Goal: Task Accomplishment & Management: Complete application form

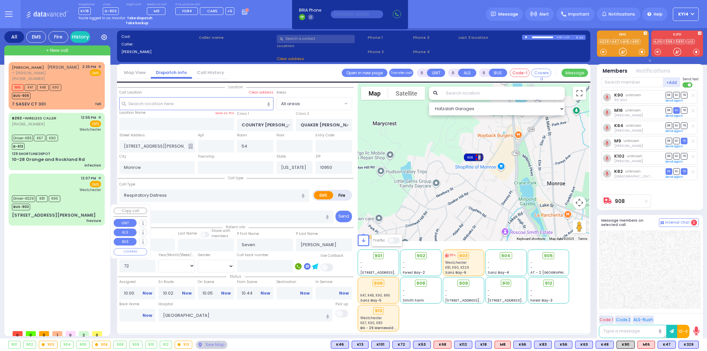
select select
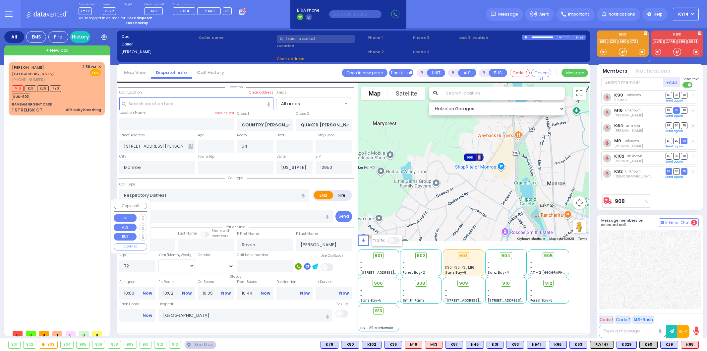
select select
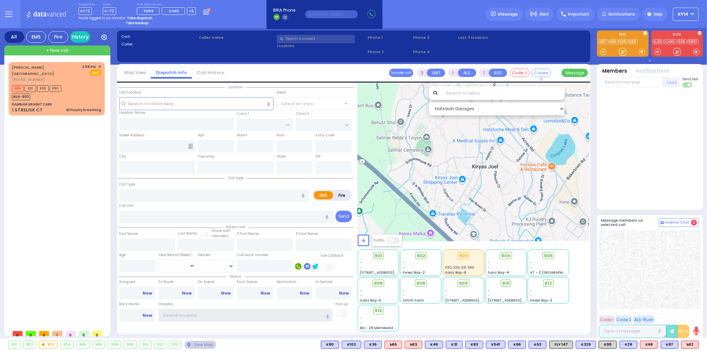
type input "ky14"
click at [72, 51] on div "+ New call" at bounding box center [57, 50] width 106 height 10
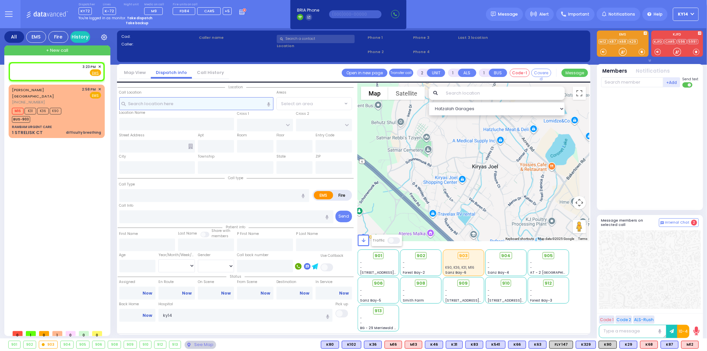
select select
radio input "true"
select select
type input "15:23"
select select "Hatzalah Garages"
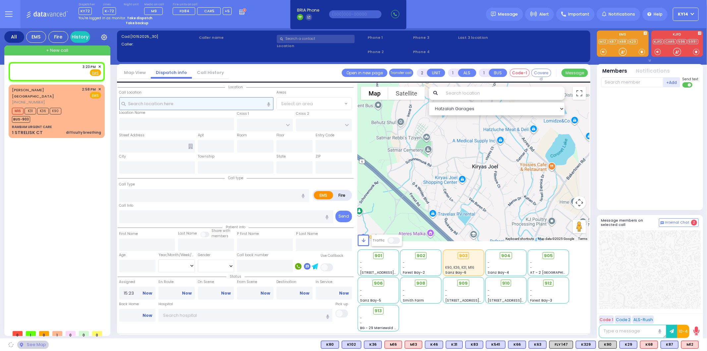
select select
radio input "true"
select select
select select "Hatzalah Garages"
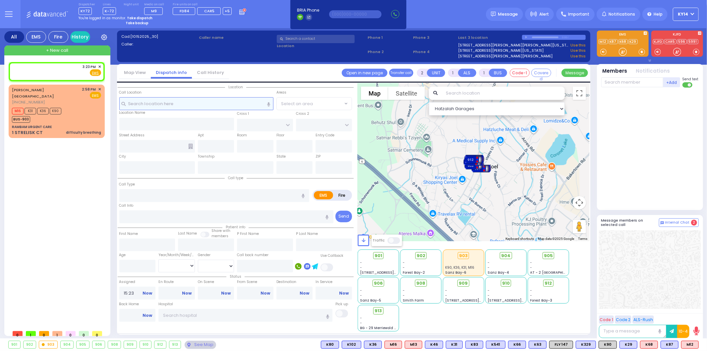
click at [220, 104] on input "text" at bounding box center [196, 103] width 154 height 13
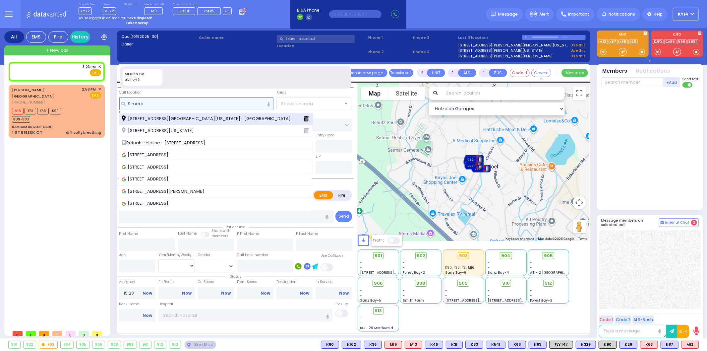
type input "9 mero"
click at [155, 117] on span "[STREET_ADDRESS][GEOGRAPHIC_DATA][US_STATE]: : [GEOGRAPHIC_DATA]" at bounding box center [207, 118] width 171 height 7
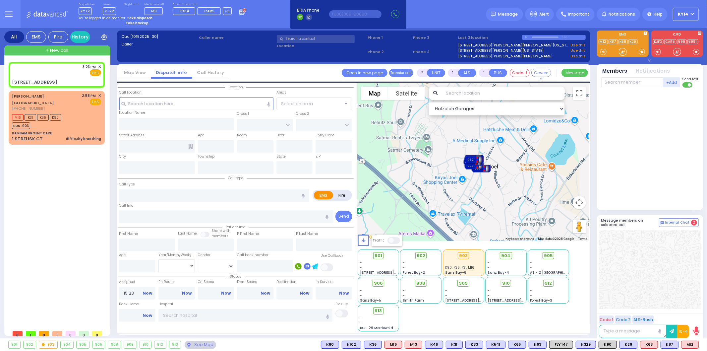
select select
radio input "true"
select select
select select "Hatzalah Garages"
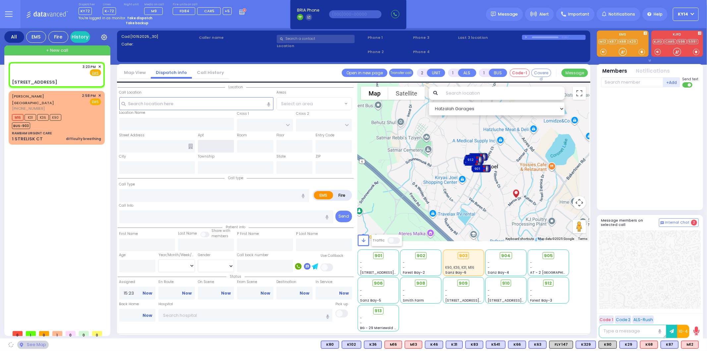
type input "KAHAN DR"
type input "PRAG BLVD"
type input "[STREET_ADDRESS]"
type input "Monroe"
type input "[US_STATE]"
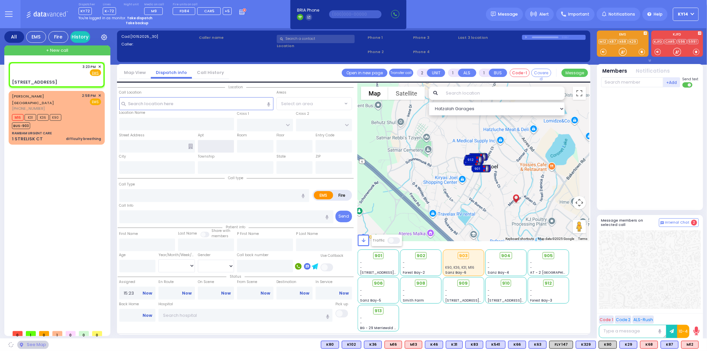
type input "10950 Cross Streets: : KAHAN DR/DAJ BLVD"
select select "SECTION 4"
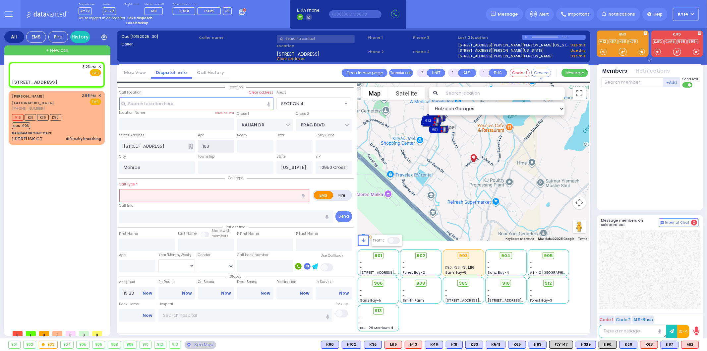
type input "103"
click at [192, 147] on icon at bounding box center [190, 146] width 5 height 5
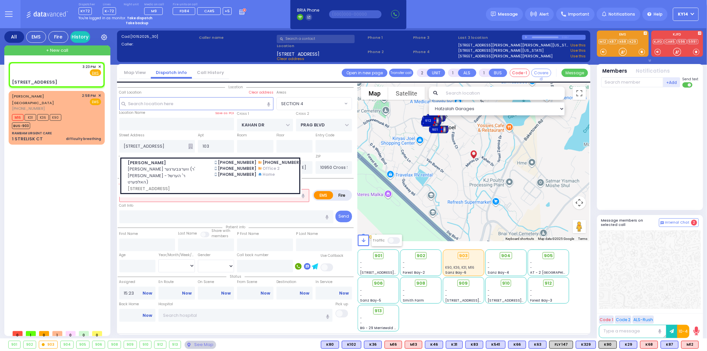
select select
radio input "true"
select select
select select "Hatzalah Garages"
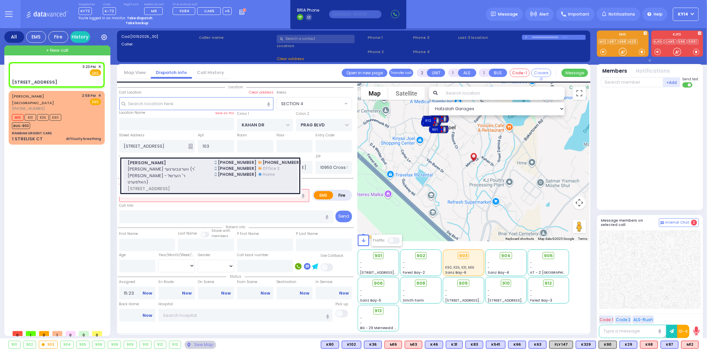
select select "SECTION 4"
click at [193, 166] on span "[PERSON_NAME] ווערצבערגער (ר' [PERSON_NAME] - ר' הערשל האלפערט)" at bounding box center [167, 176] width 79 height 20
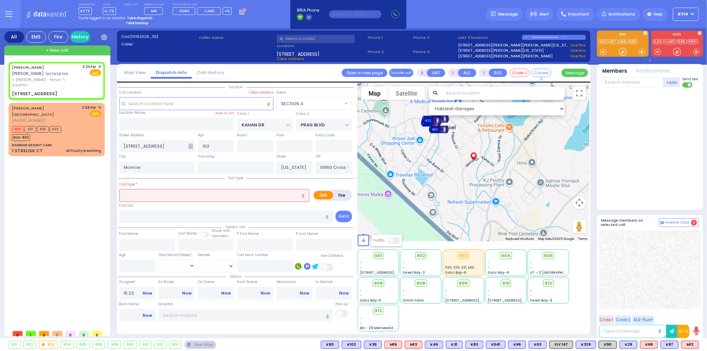
select select
radio input "true"
type input "[PERSON_NAME]"
select select
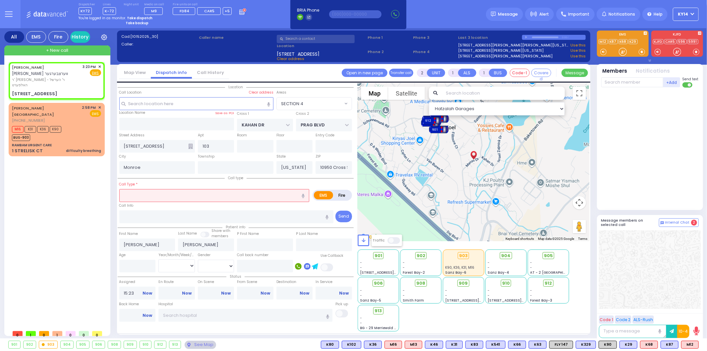
select select "Hatzalah Garages"
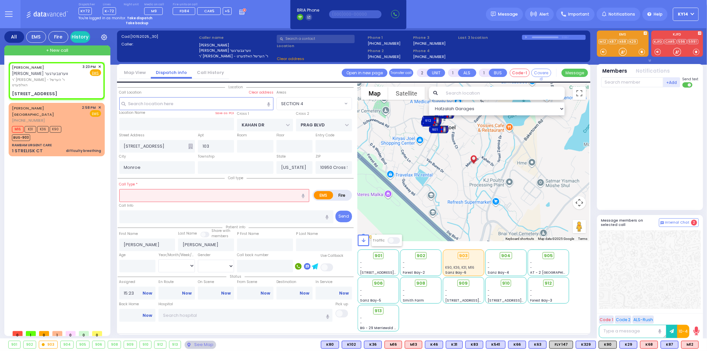
type input "GETZIL BERGER BLVD"
type input "9 MERON DR"
type input "10950"
select select "SECTION 4"
click at [302, 196] on icon "button" at bounding box center [303, 196] width 3 height 4
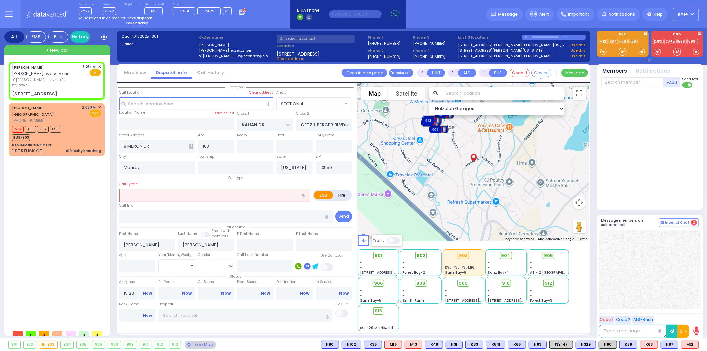
type input "[PERSON_NAME] not feeling well"
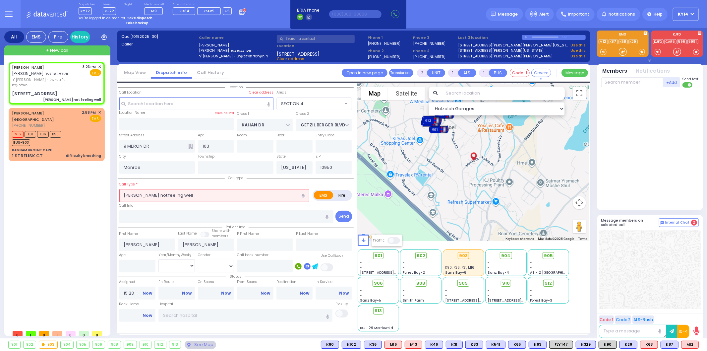
select select
radio input "true"
select select
select select "Hatzalah Garages"
select select "SECTION 4"
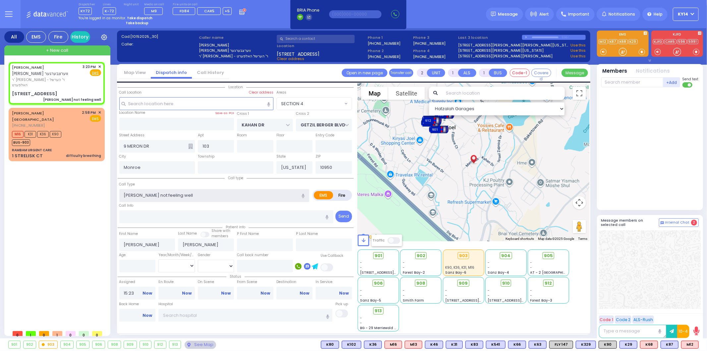
drag, startPoint x: 200, startPoint y: 195, endPoint x: 70, endPoint y: 200, distance: 130.1
click at [70, 200] on div "All EMS Fire History Settings" at bounding box center [353, 184] width 699 height 313
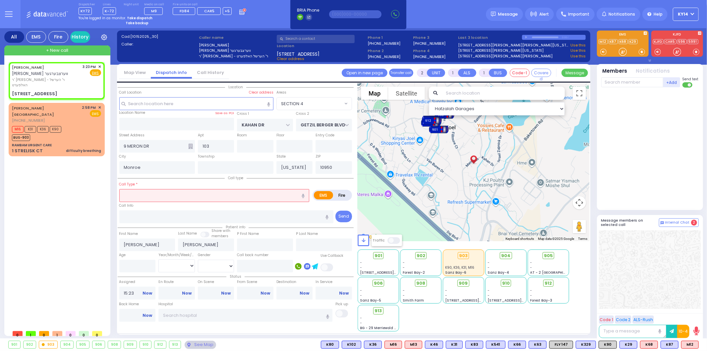
select select
radio input "true"
select select
select select "Hatzalah Garages"
click at [303, 196] on icon "button" at bounding box center [303, 196] width 3 height 4
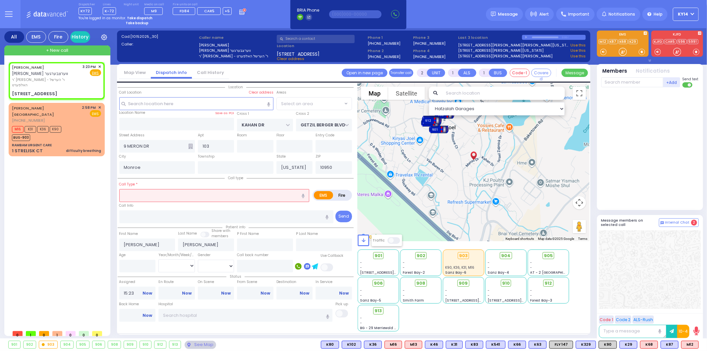
radio input "true"
select select
select select "Hatzalah Garages"
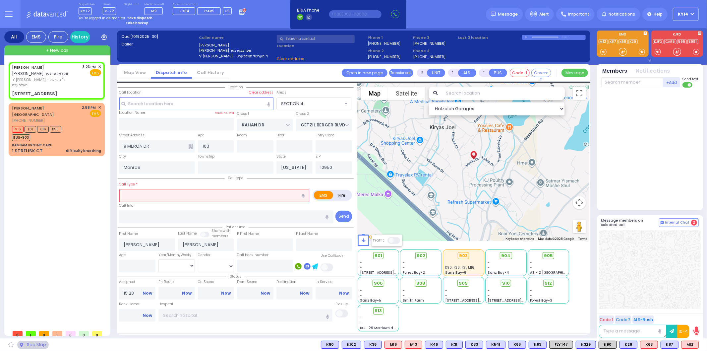
type input "elderly not feeling well"
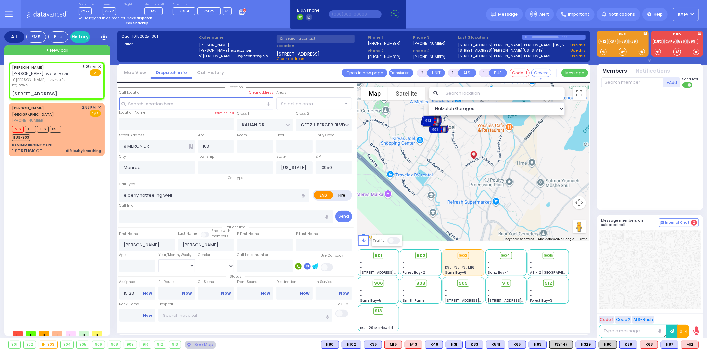
select select "SECTION 4"
select select
radio input "true"
select select
select select "Hatzalah Garages"
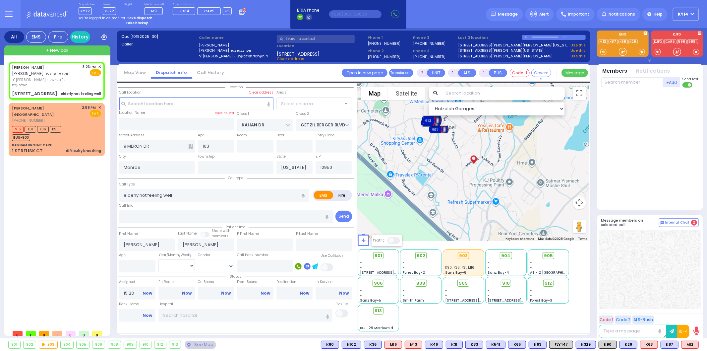
select select "SECTION 4"
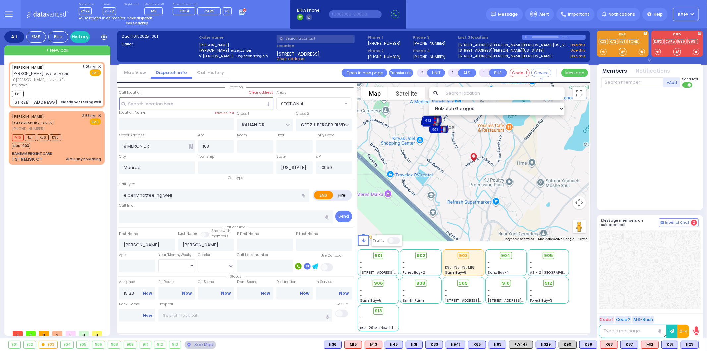
select select
radio input "true"
select select
type input "15:25"
select select "Hatzalah Garages"
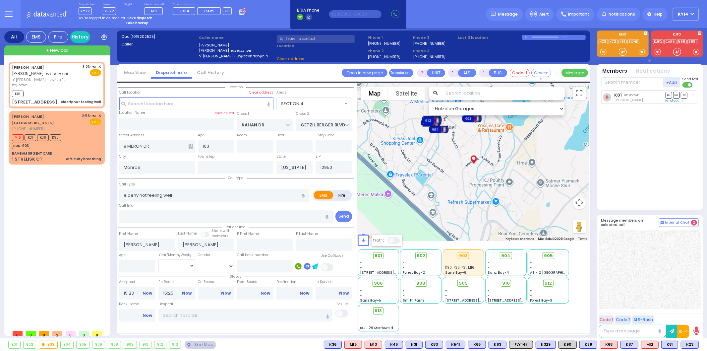
select select "SECTION 4"
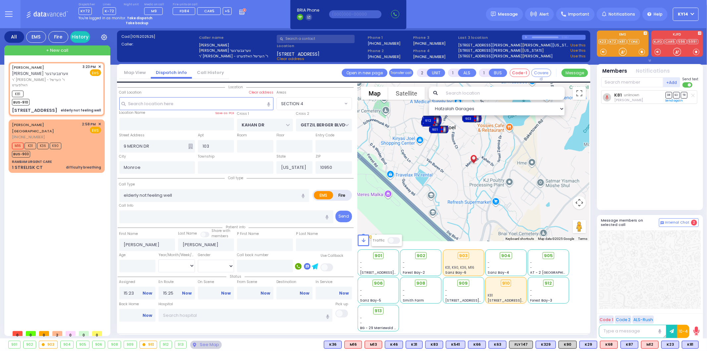
select select
radio input "true"
select select
select select "Hatzalah Garages"
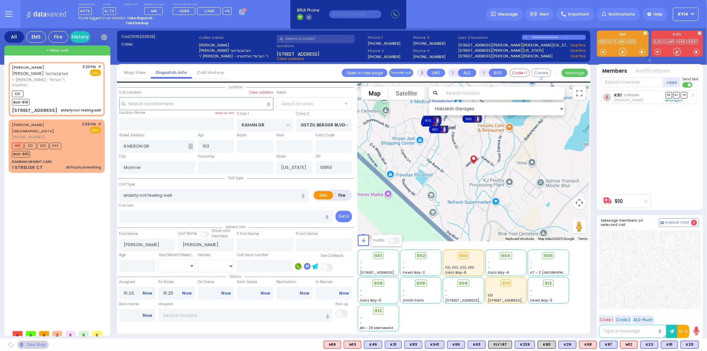
select select "SECTION 4"
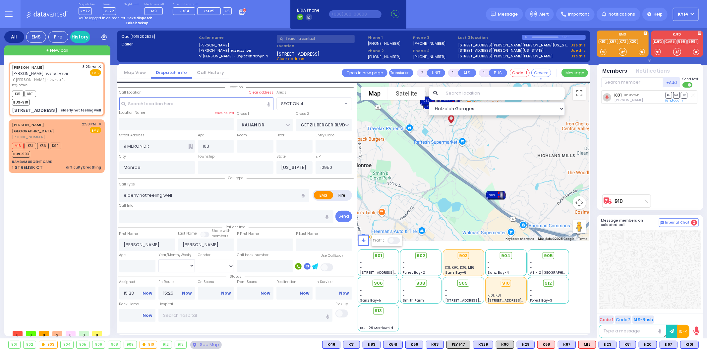
select select
radio input "true"
select select
select select "Hatzalah Garages"
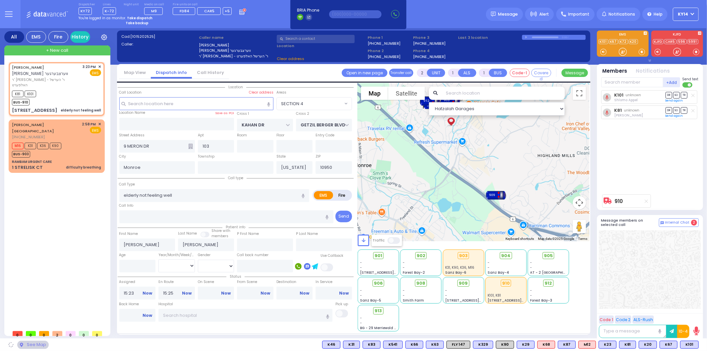
select select "SECTION 4"
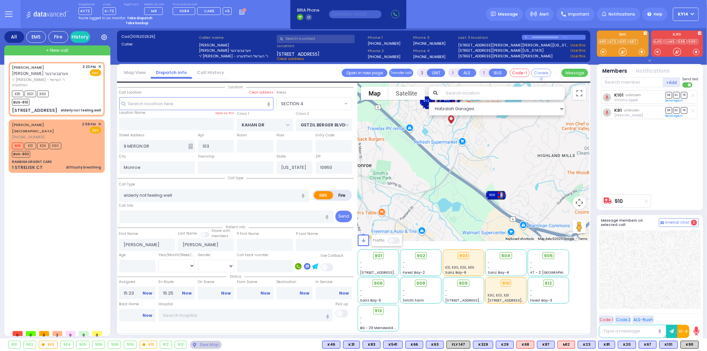
select select
radio input "true"
select select
select select "Hatzalah Garages"
select select "SECTION 4"
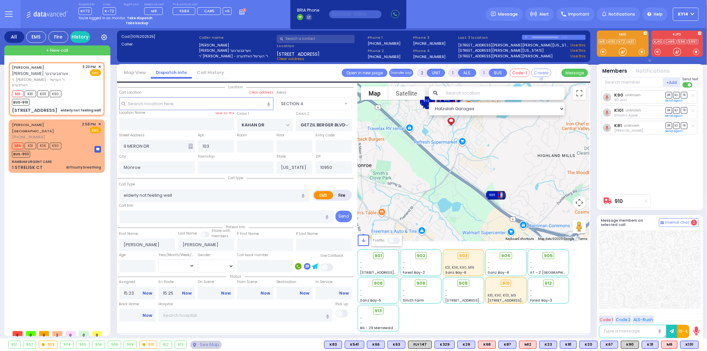
select select
radio input "true"
select select
select select "Hatzalah Garages"
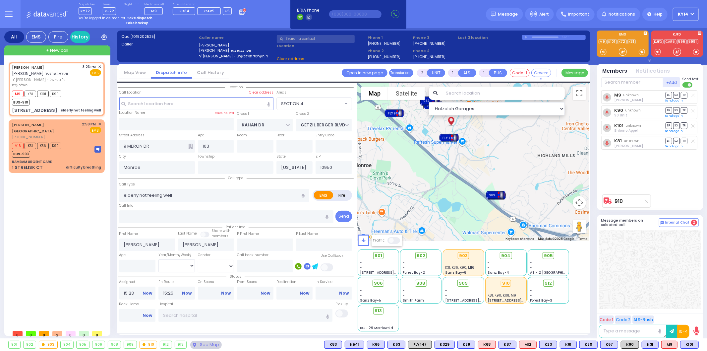
select select "SECTION 4"
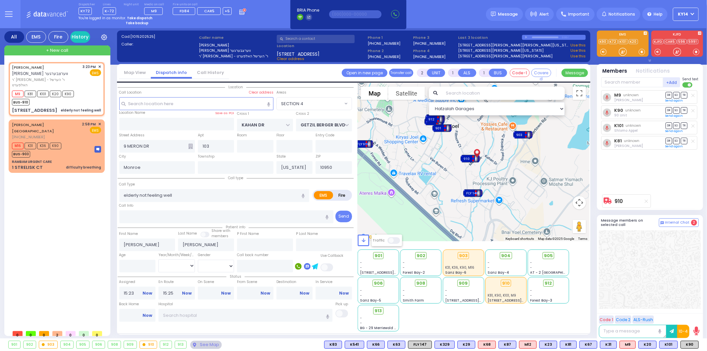
select select
radio input "true"
select select
select select "Hatzalah Garages"
select select "SECTION 4"
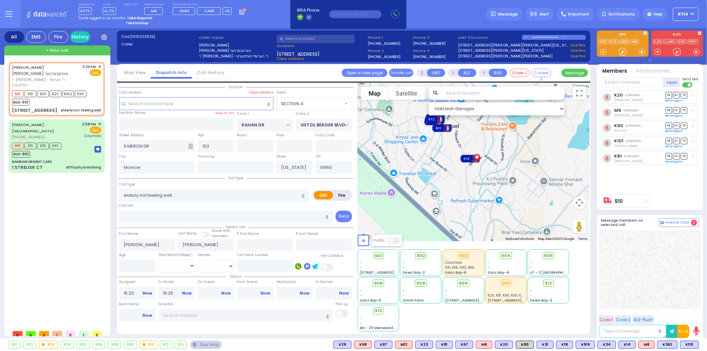
select select
radio input "true"
select select
select select "Hatzalah Garages"
select select "SECTION 4"
